Goal: Task Accomplishment & Management: Use online tool/utility

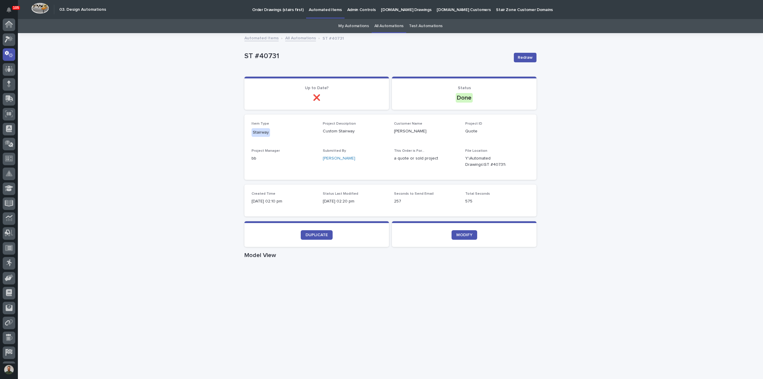
scroll to position [27, 0]
click at [313, 233] on span "DUPLICATE" at bounding box center [317, 235] width 22 height 4
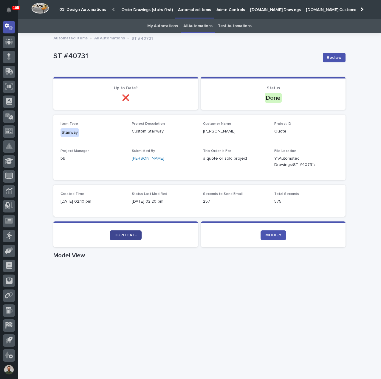
scroll to position [28, 0]
